Goal: Use online tool/utility: Utilize a website feature to perform a specific function

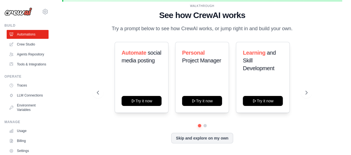
scroll to position [25, 0]
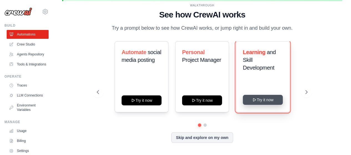
click at [260, 105] on button "Try it now" at bounding box center [263, 100] width 40 height 10
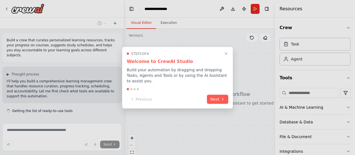
scroll to position [14, 0]
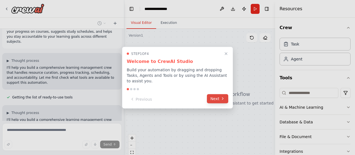
click at [214, 97] on button "Next" at bounding box center [217, 98] width 21 height 9
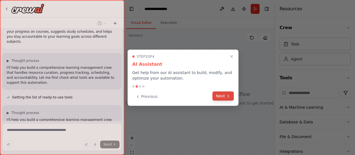
click at [223, 93] on button "Next" at bounding box center [222, 96] width 21 height 9
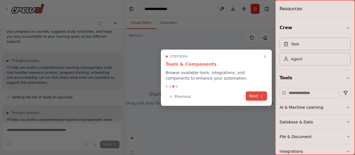
click at [254, 95] on button "Next" at bounding box center [256, 96] width 21 height 9
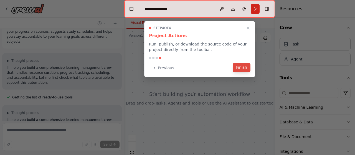
click at [243, 66] on button "Finish" at bounding box center [242, 67] width 18 height 9
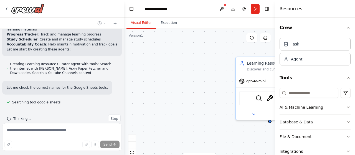
scroll to position [0, 0]
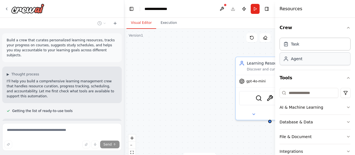
click at [297, 61] on div "Agent" at bounding box center [296, 59] width 11 height 6
click at [288, 114] on div "AI & Machine Learning Database & Data File & Document Integrations Search & Res…" at bounding box center [315, 151] width 71 height 103
click at [291, 108] on div "AI & Machine Learning" at bounding box center [302, 108] width 44 height 6
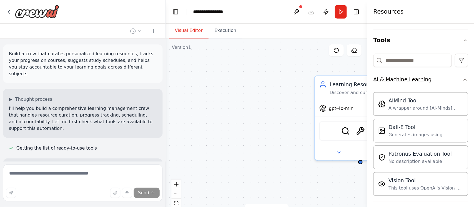
scroll to position [51, 0]
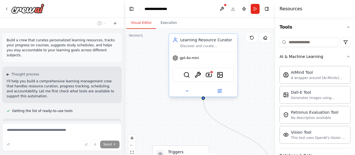
drag, startPoint x: 251, startPoint y: 62, endPoint x: 184, endPoint y: 41, distance: 70.4
click at [184, 41] on div "Learning Resource Curator" at bounding box center [207, 40] width 54 height 6
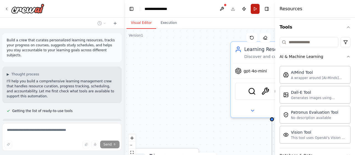
click at [254, 6] on button "Run" at bounding box center [255, 9] width 9 height 10
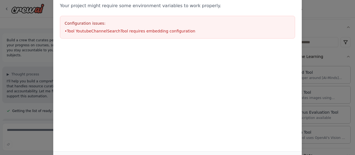
click at [316, 24] on div "Environment configuration Your project might require some environment variables…" at bounding box center [177, 77] width 355 height 155
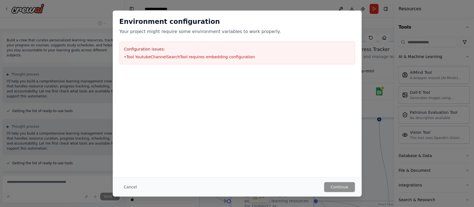
click at [275, 49] on h3 "Configuration issues:" at bounding box center [237, 49] width 226 height 6
click at [355, 141] on div "Environment configuration Your project might require some environment variables…" at bounding box center [237, 103] width 474 height 207
